Goal: Task Accomplishment & Management: Manage account settings

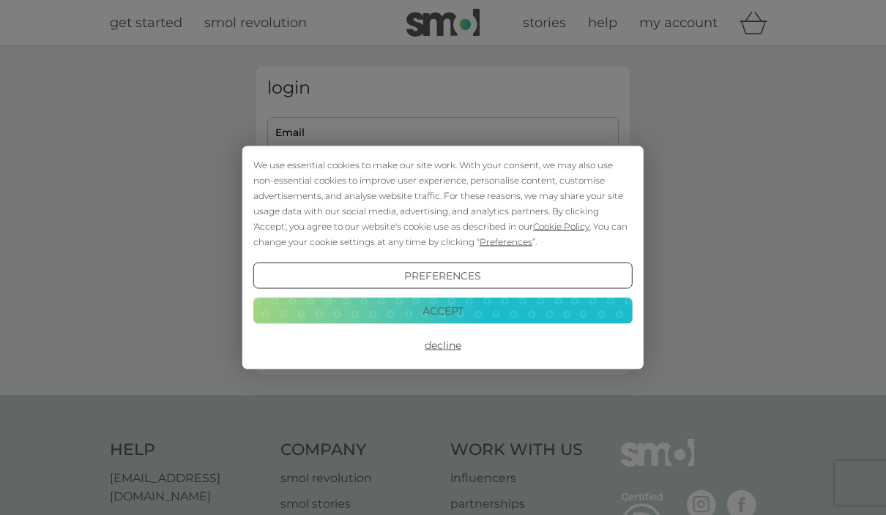
click at [458, 346] on button "Decline" at bounding box center [442, 345] width 379 height 26
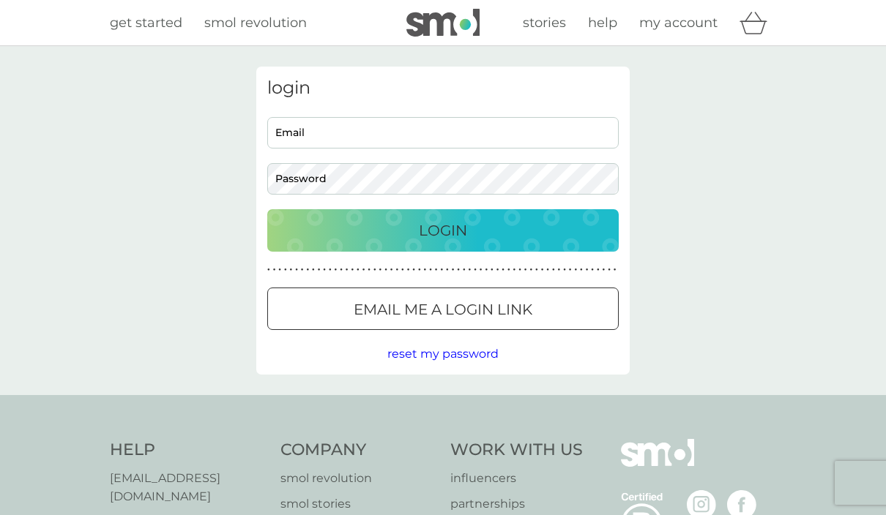
click at [493, 139] on input "Email" at bounding box center [442, 132] width 351 height 31
type input "[EMAIL_ADDRESS][DOMAIN_NAME]"
click at [443, 230] on button "Login" at bounding box center [442, 230] width 351 height 42
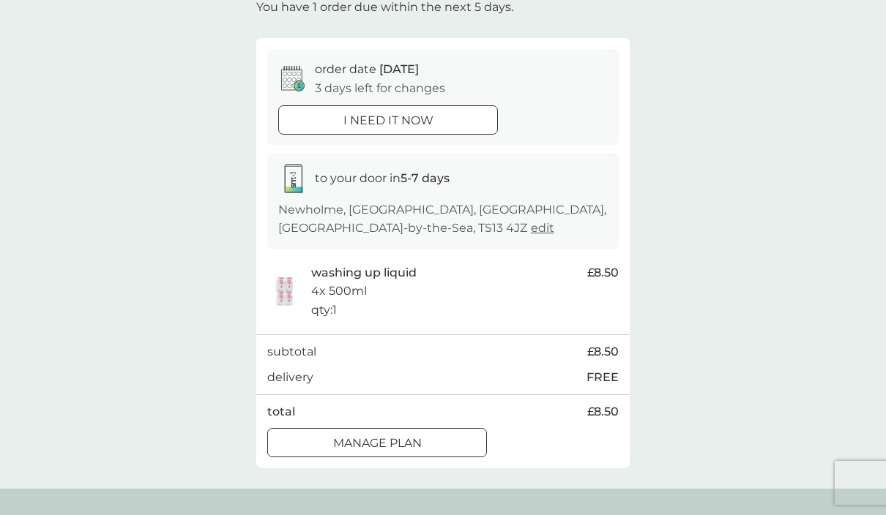
scroll to position [113, 0]
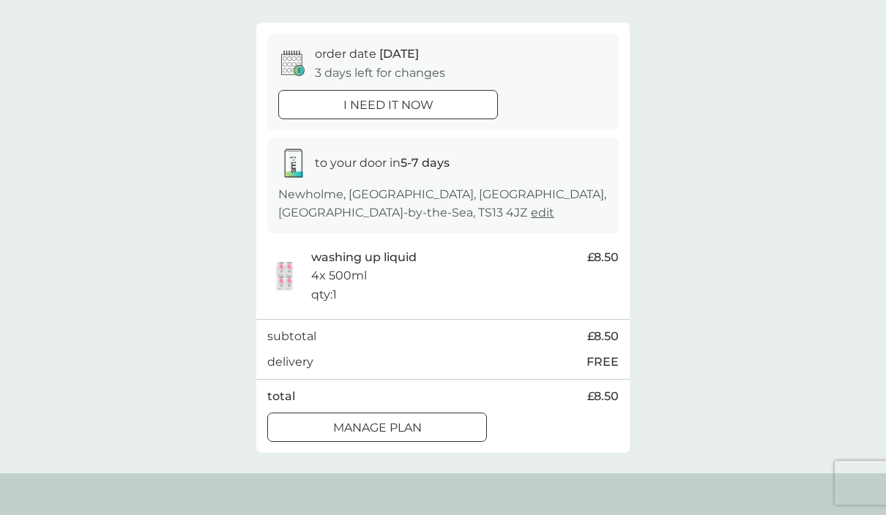
click at [422, 423] on p "Manage plan" at bounding box center [377, 428] width 89 height 19
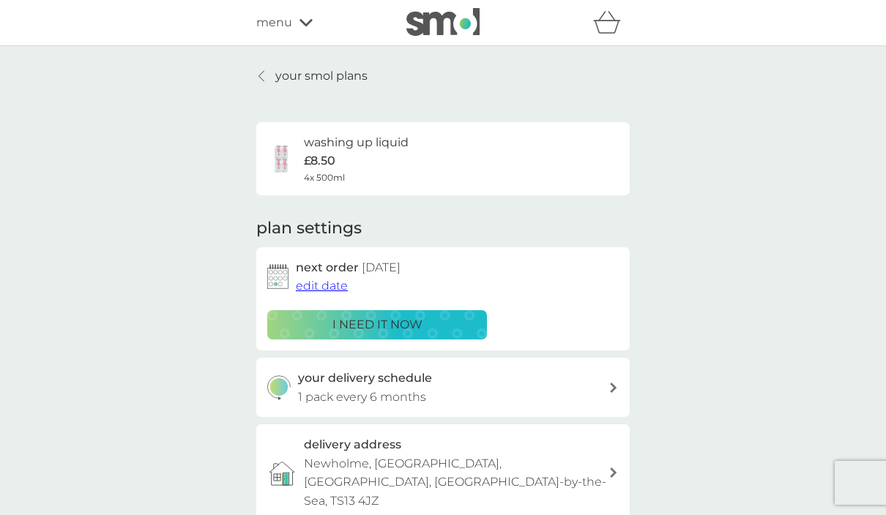
click at [511, 392] on div "your delivery schedule 1 pack every 6 months" at bounding box center [453, 387] width 311 height 37
select select "6"
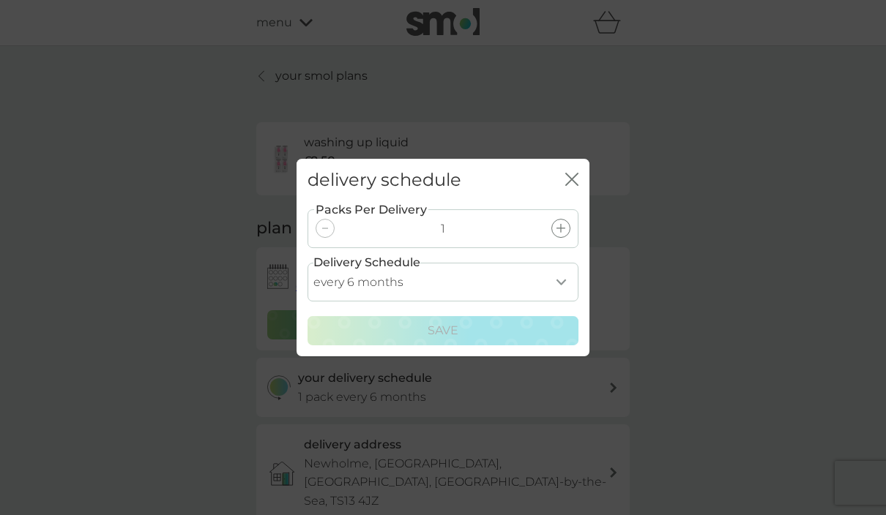
click at [564, 280] on select "every 1 month every 2 months every 3 months every 4 months every 5 months every…" at bounding box center [442, 282] width 271 height 39
click at [576, 178] on icon "close" at bounding box center [571, 179] width 13 height 13
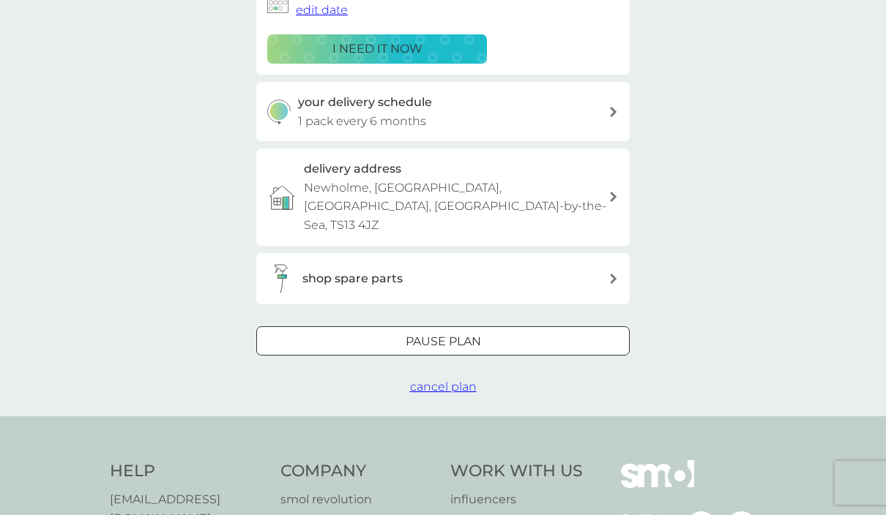
scroll to position [290, 0]
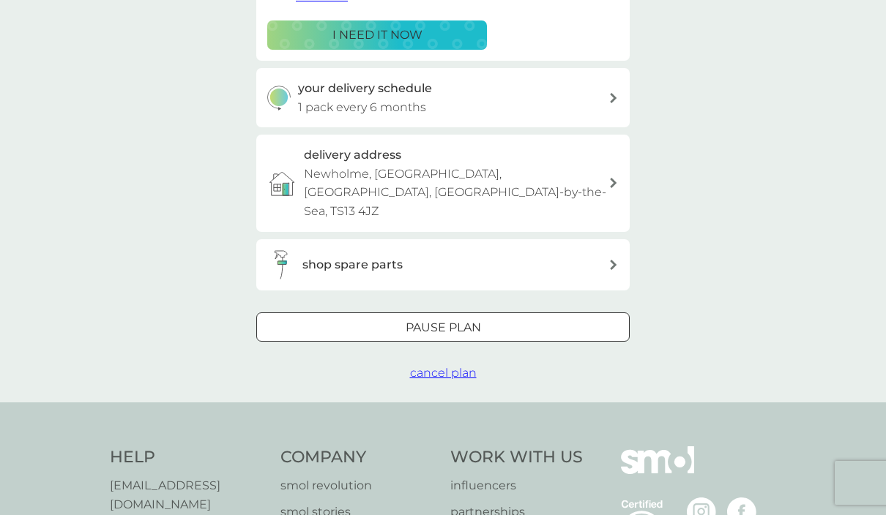
click at [487, 318] on div "Pause plan" at bounding box center [443, 327] width 372 height 19
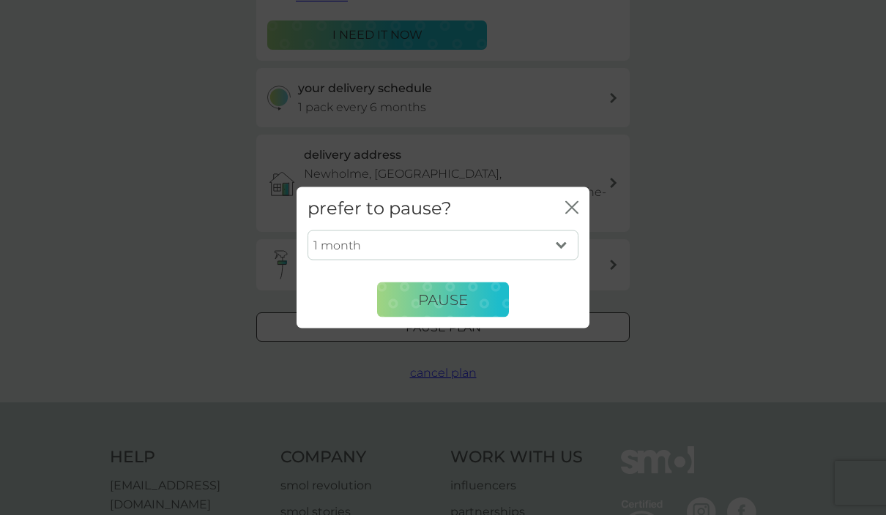
click at [556, 261] on select "1 month 2 months 3 months 4 months 5 months 6 months" at bounding box center [442, 245] width 271 height 31
select select "3"
click at [485, 318] on button "Pause" at bounding box center [443, 300] width 132 height 35
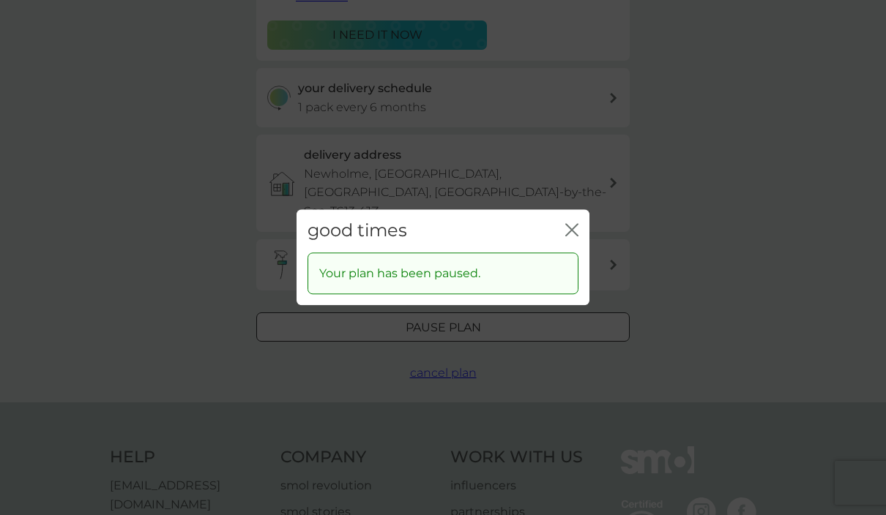
click at [573, 236] on icon "close" at bounding box center [571, 229] width 13 height 13
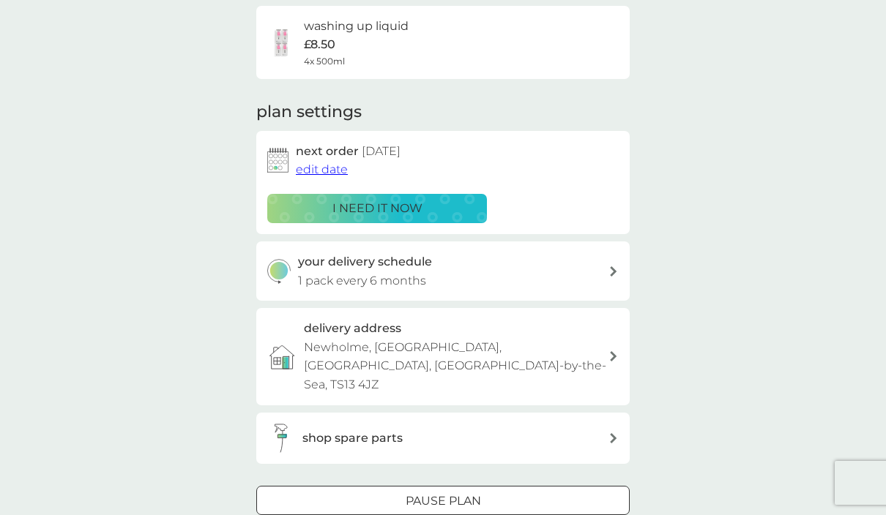
scroll to position [104, 0]
